Goal: Transaction & Acquisition: Purchase product/service

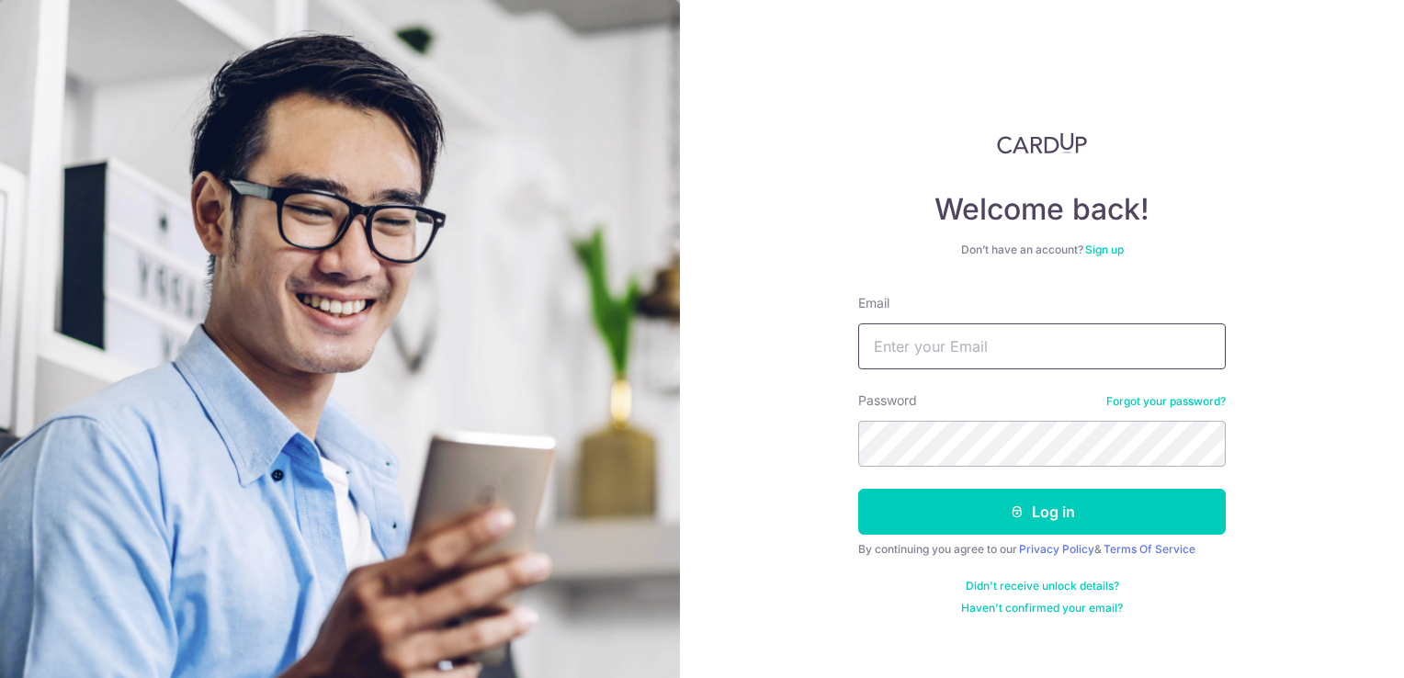
type input "[DOMAIN_NAME][EMAIL_ADDRESS][DOMAIN_NAME]"
click at [976, 535] on form "Email jhei.pte.ltd@gmail.com Password Forgot your password? Log in By continuin…" at bounding box center [1041, 455] width 367 height 322
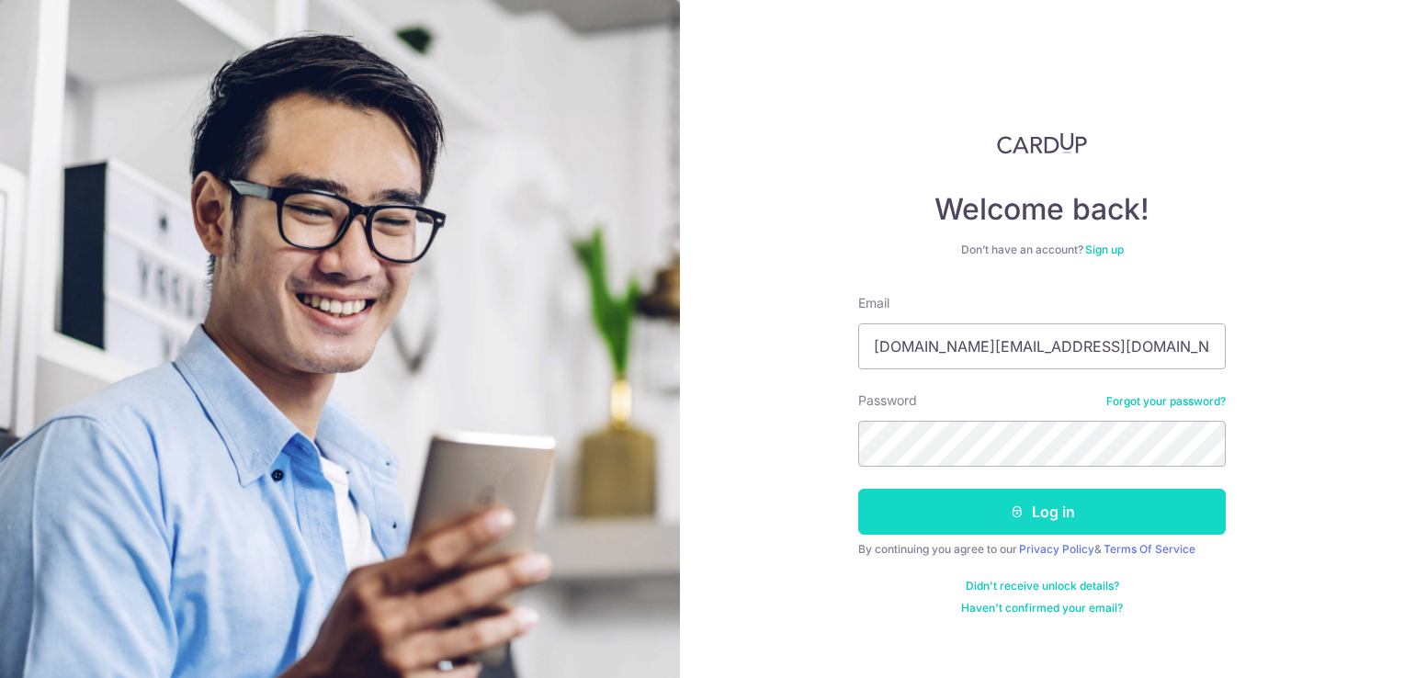
click at [1006, 527] on button "Log in" at bounding box center [1041, 512] width 367 height 46
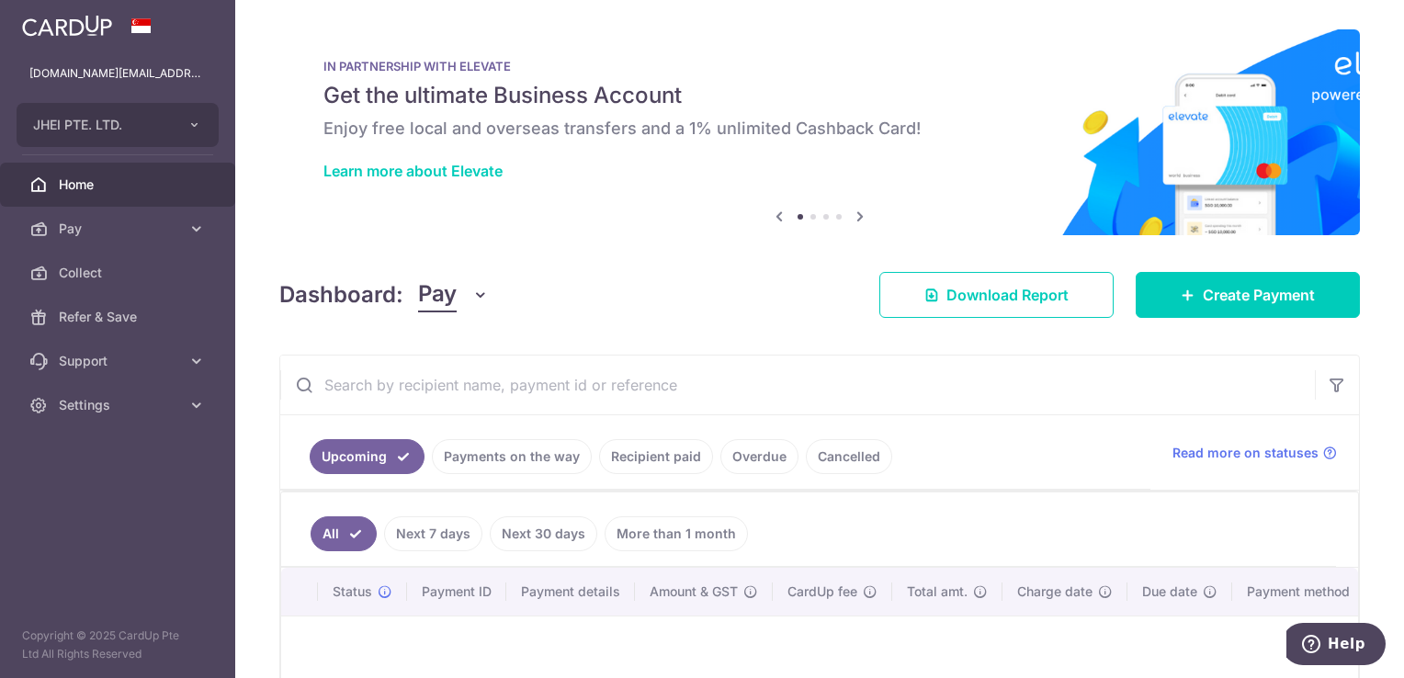
click at [536, 458] on link "Payments on the way" at bounding box center [512, 456] width 160 height 35
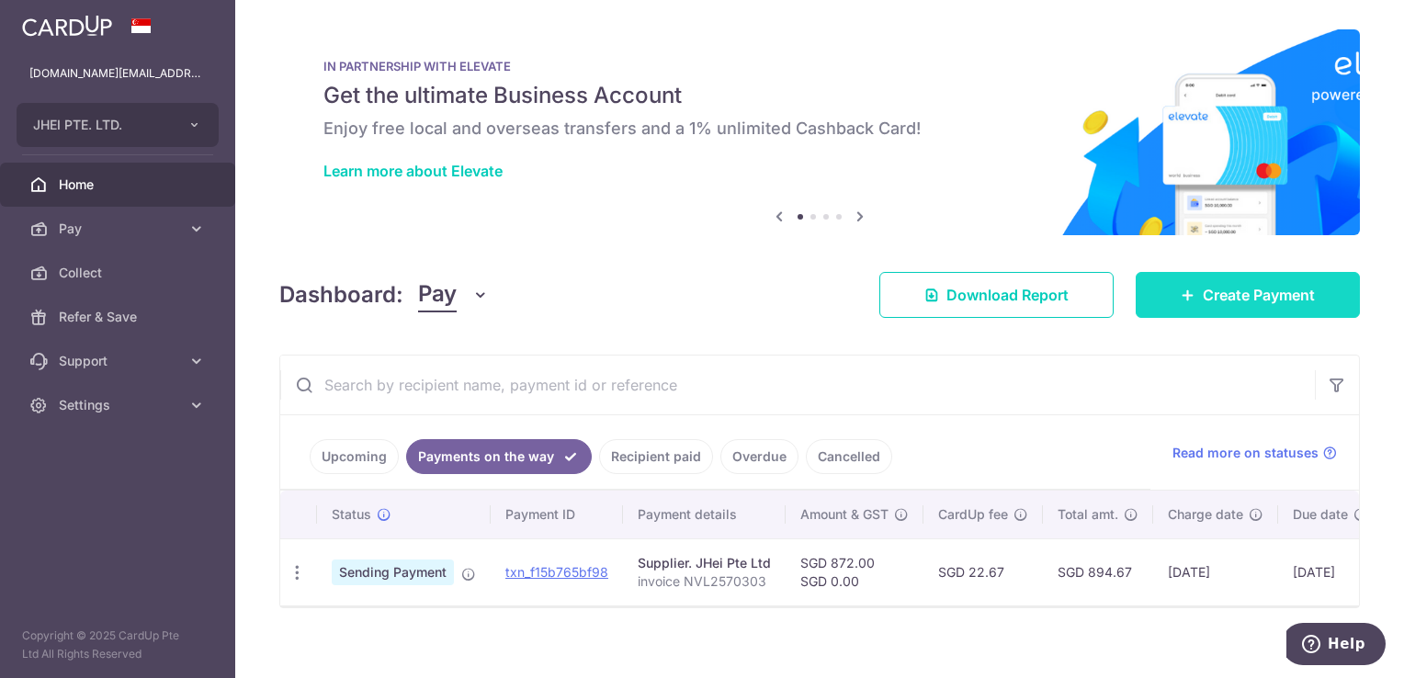
click at [1213, 298] on span "Create Payment" at bounding box center [1259, 295] width 112 height 22
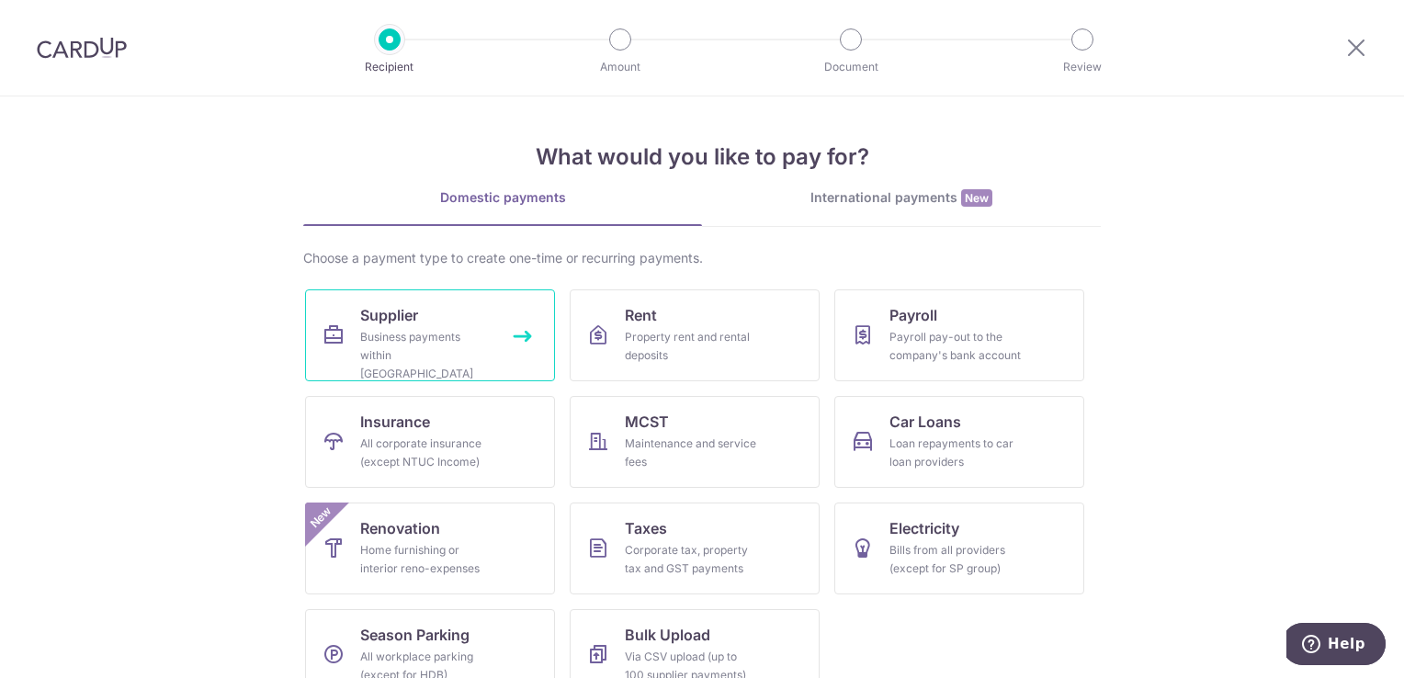
click at [405, 354] on div "Business payments within Singapore" at bounding box center [426, 355] width 132 height 55
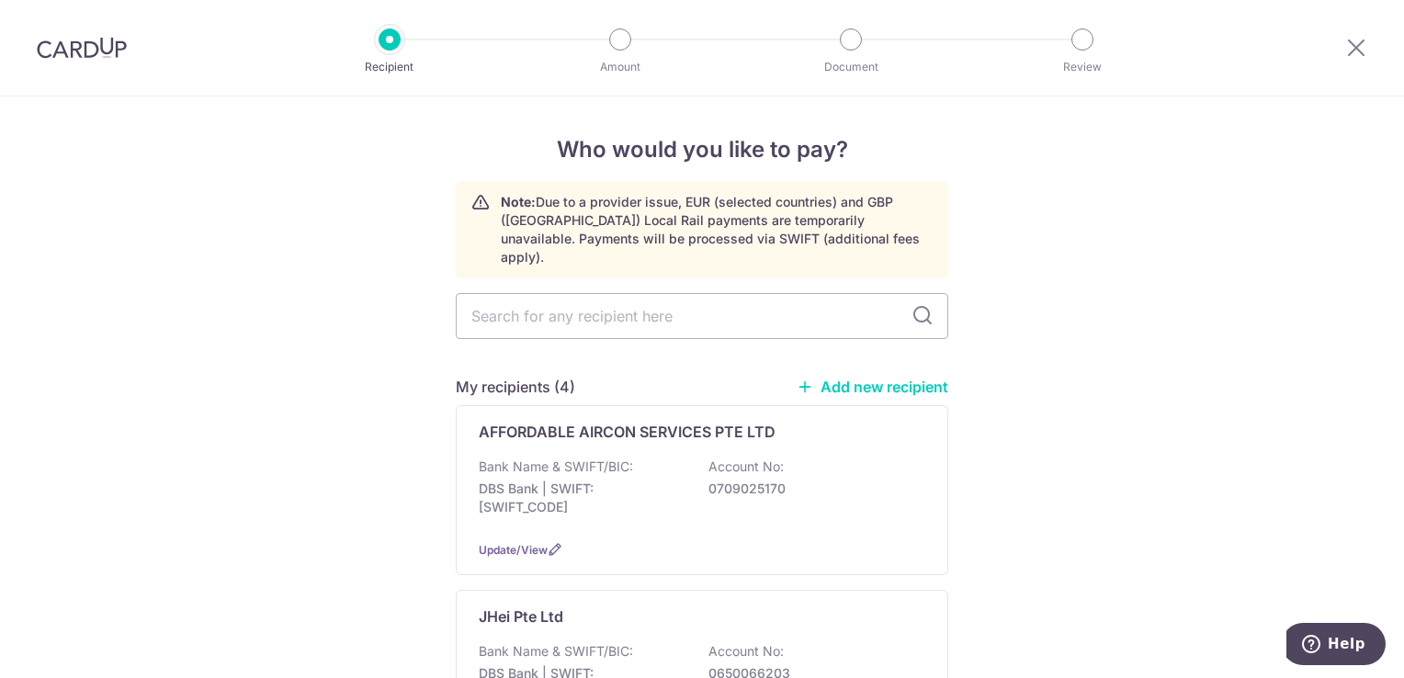
scroll to position [509, 0]
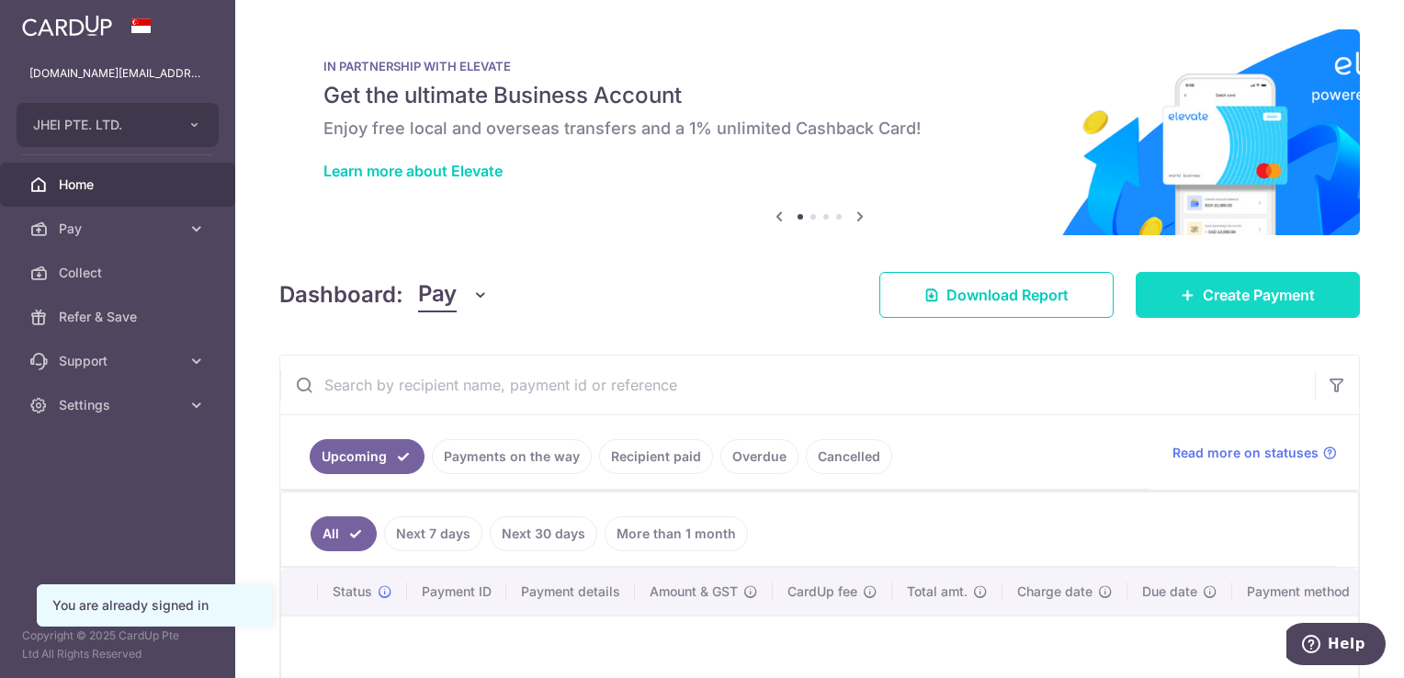
click at [1227, 296] on span "Create Payment" at bounding box center [1259, 295] width 112 height 22
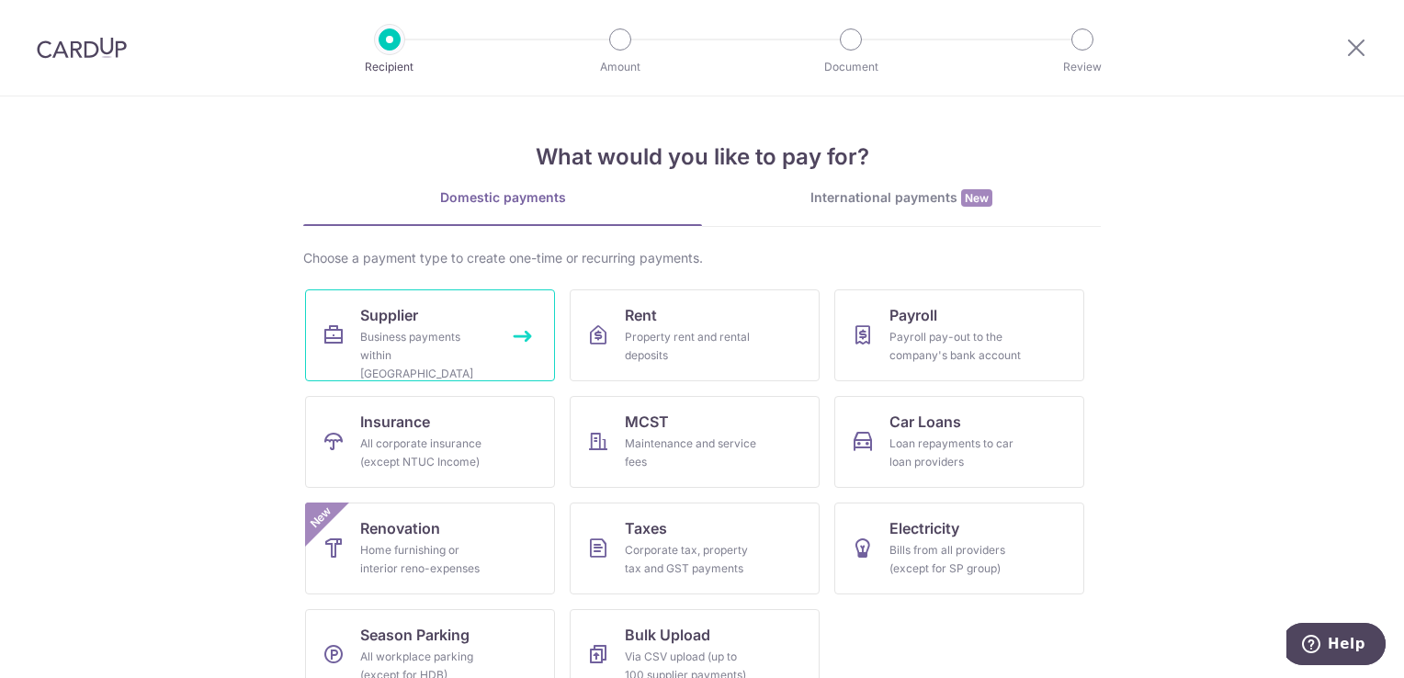
click at [445, 326] on link "Supplier Business payments within [GEOGRAPHIC_DATA]" at bounding box center [430, 335] width 250 height 92
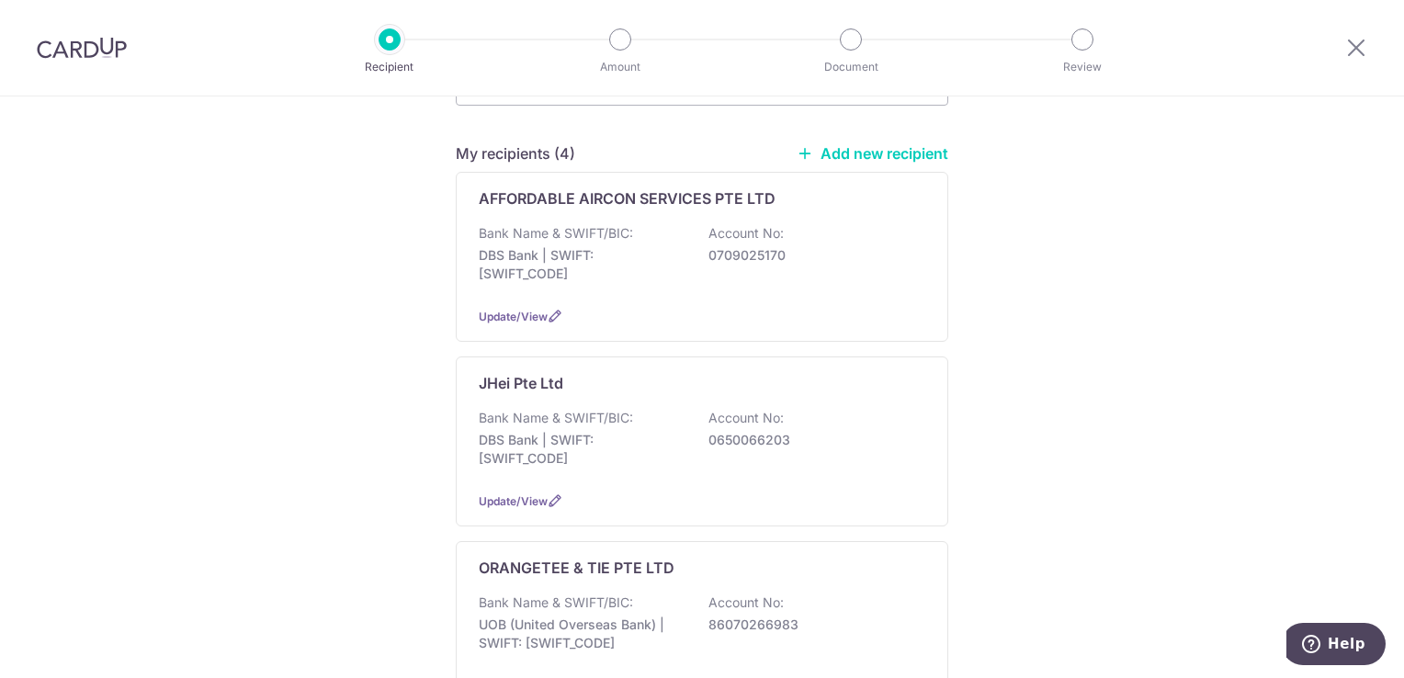
scroll to position [299, 0]
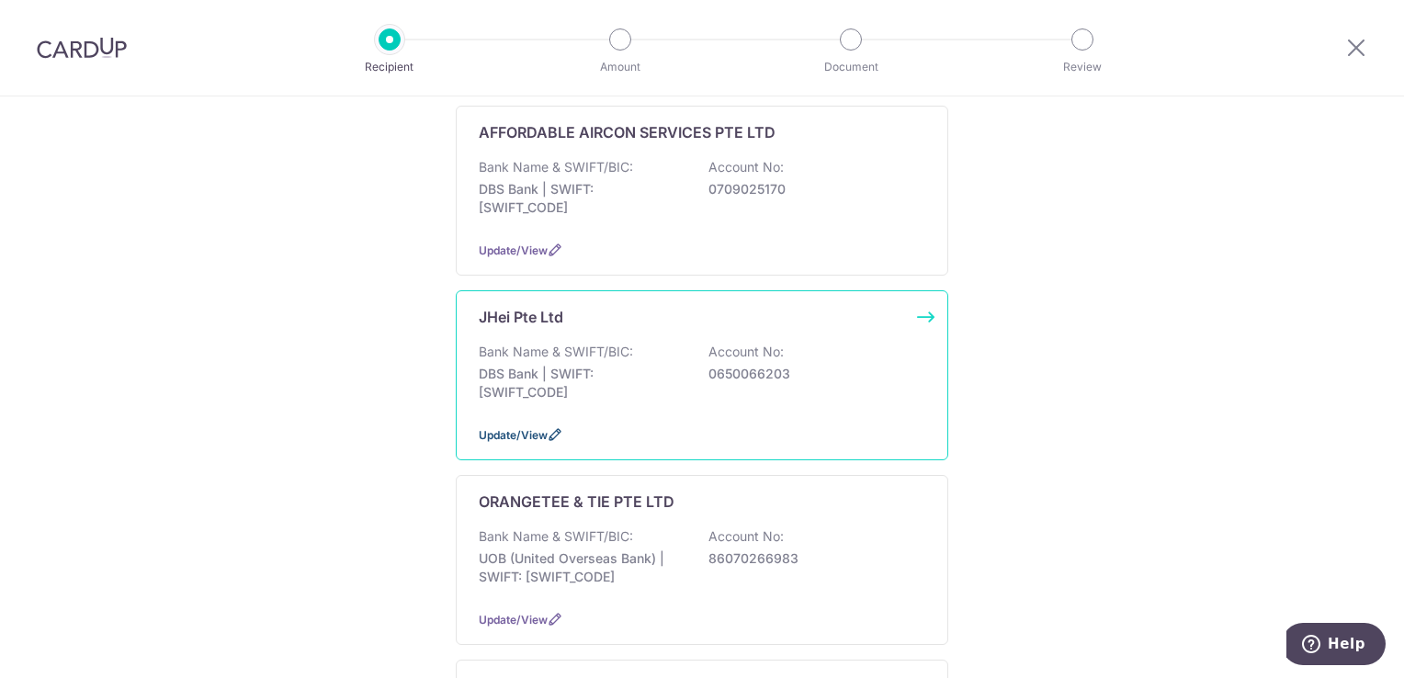
click at [511, 428] on span "Update/View" at bounding box center [513, 435] width 69 height 14
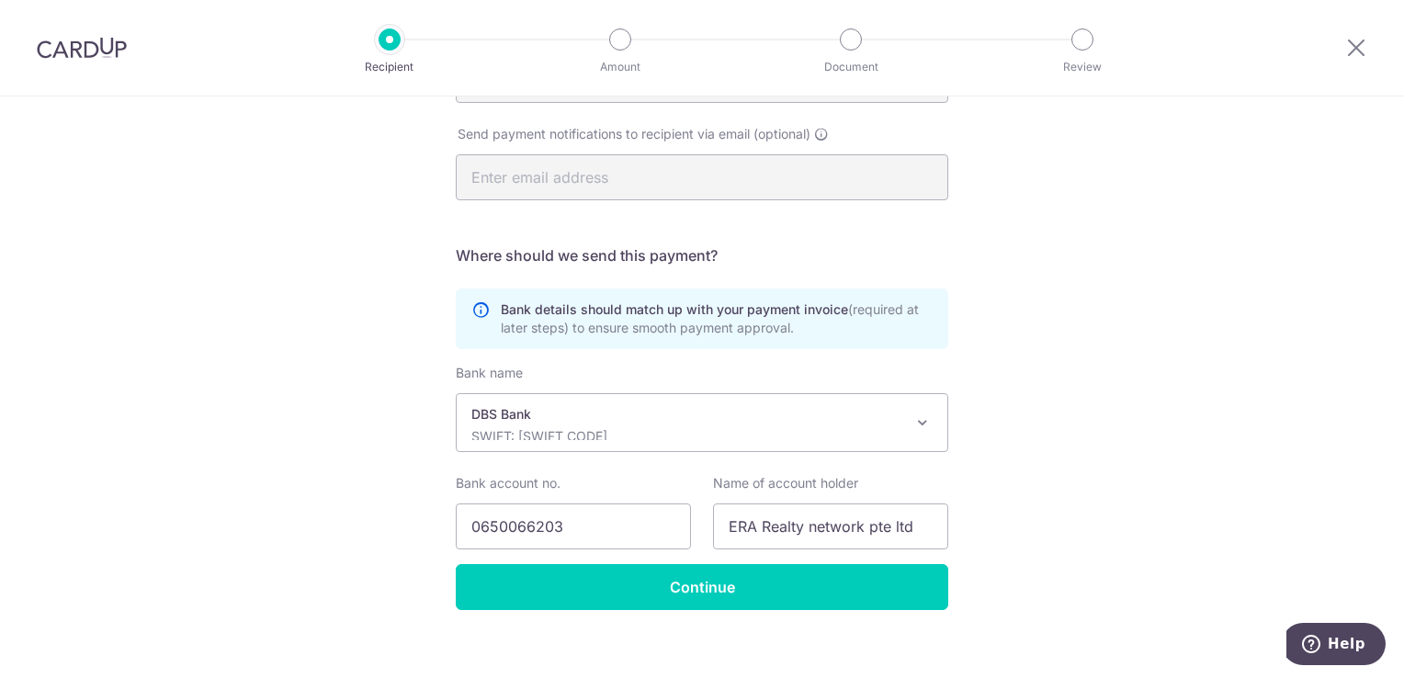
scroll to position [491, 0]
